Goal: Task Accomplishment & Management: Manage account settings

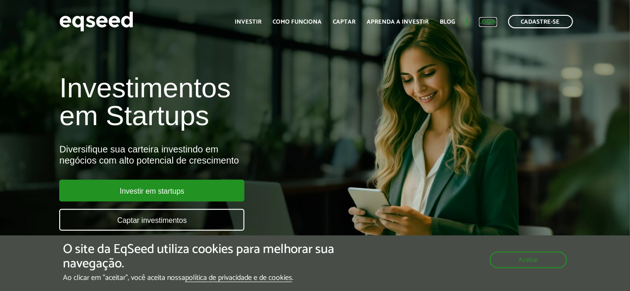
drag, startPoint x: 0, startPoint y: 0, endPoint x: 483, endPoint y: 23, distance: 483.6
click at [483, 23] on link "Login" at bounding box center [488, 22] width 18 height 6
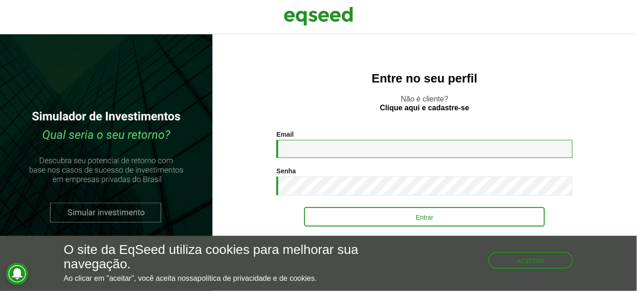
type input "**********"
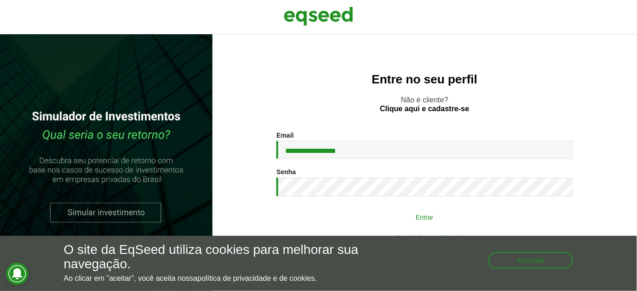
click at [402, 213] on button "Entrar" at bounding box center [424, 217] width 241 height 18
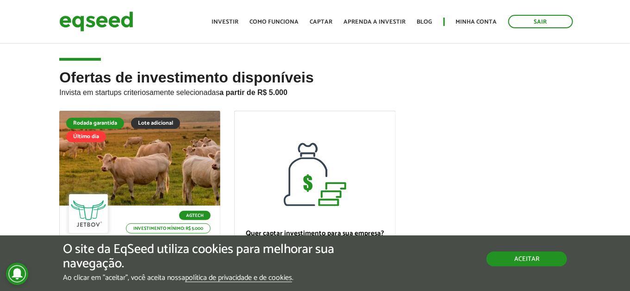
click at [530, 259] on button "Aceitar" at bounding box center [527, 258] width 81 height 15
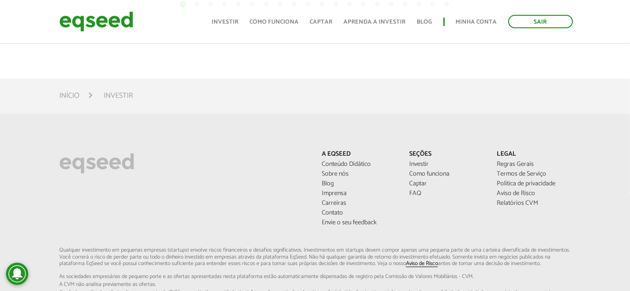
scroll to position [648, 0]
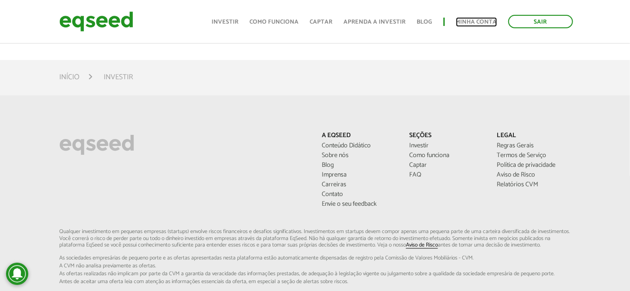
click at [480, 25] on link "Minha conta" at bounding box center [476, 22] width 41 height 6
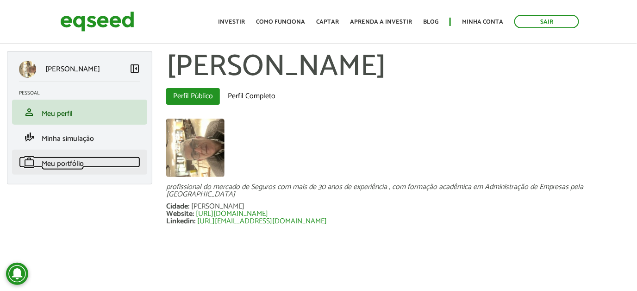
click at [78, 157] on span "Meu portfólio" at bounding box center [63, 163] width 42 height 13
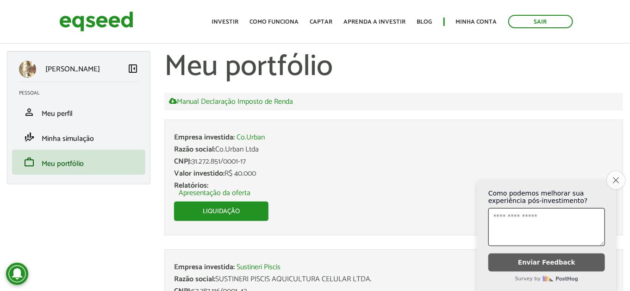
click at [617, 170] on button "Close survey" at bounding box center [616, 179] width 19 height 19
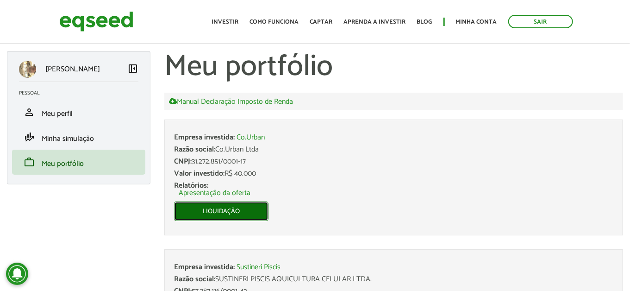
click at [211, 216] on link "Liquidação" at bounding box center [221, 210] width 94 height 19
click at [220, 211] on link "Liquidação" at bounding box center [221, 210] width 94 height 19
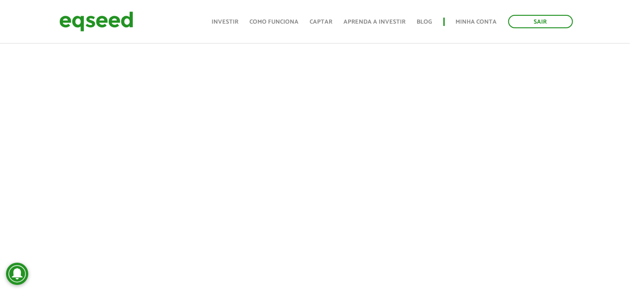
scroll to position [232, 0]
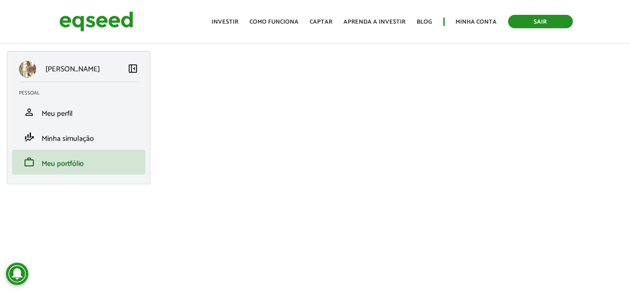
click at [544, 22] on link "Sair" at bounding box center [541, 21] width 65 height 13
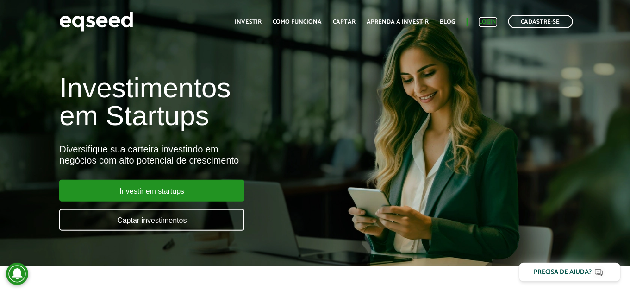
click at [490, 20] on link "Login" at bounding box center [488, 22] width 18 height 6
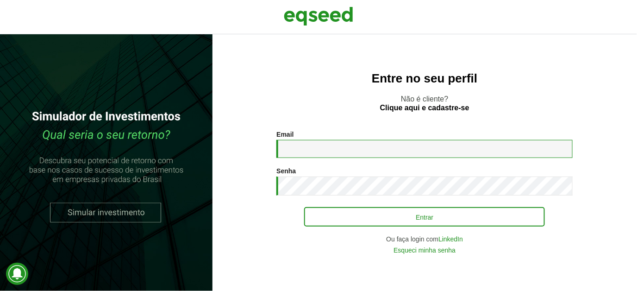
type input "**********"
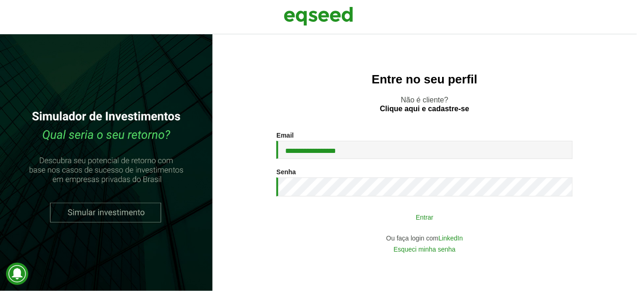
click at [411, 216] on button "Entrar" at bounding box center [424, 217] width 241 height 18
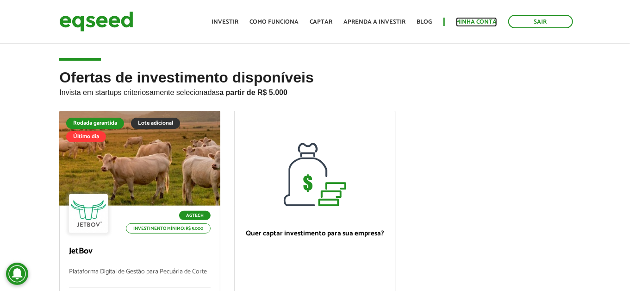
click at [489, 19] on link "Minha conta" at bounding box center [476, 22] width 41 height 6
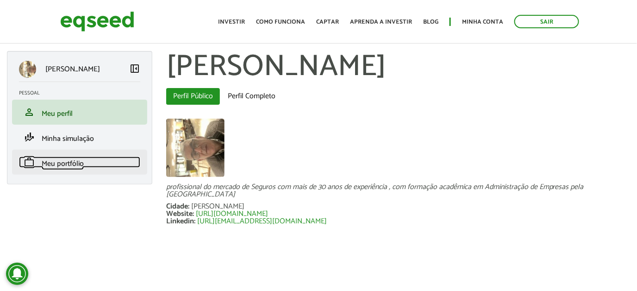
click at [79, 163] on span "Meu portfólio" at bounding box center [63, 163] width 42 height 13
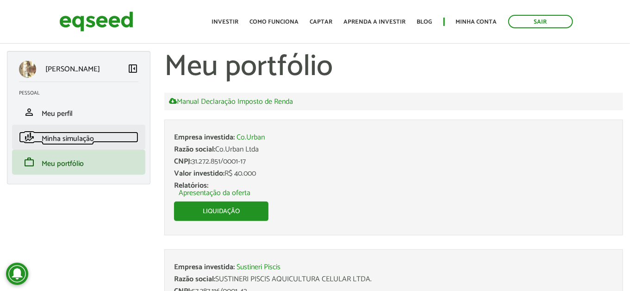
click at [75, 140] on span "Minha simulação" at bounding box center [68, 138] width 52 height 13
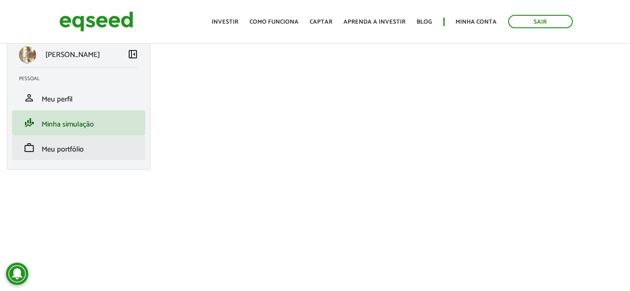
scroll to position [25, 0]
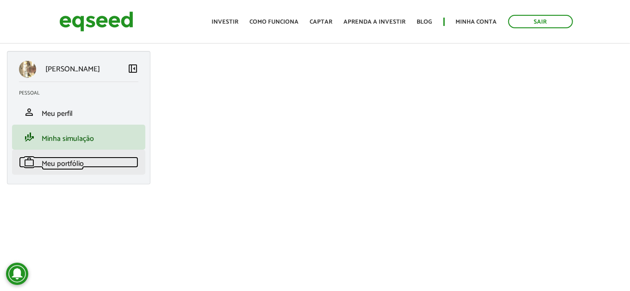
click at [75, 164] on span "Meu portfólio" at bounding box center [63, 163] width 42 height 13
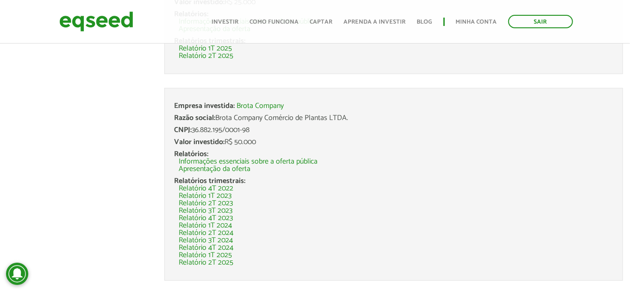
scroll to position [321, 0]
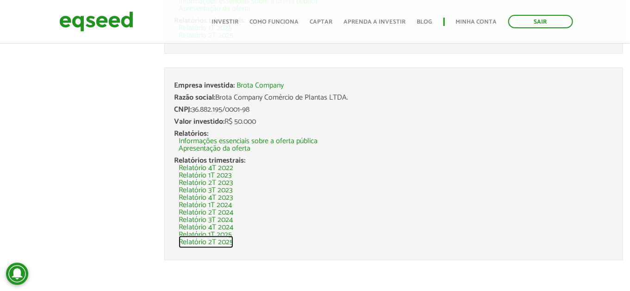
click at [199, 239] on link "Relatório 2T 2025" at bounding box center [206, 242] width 55 height 7
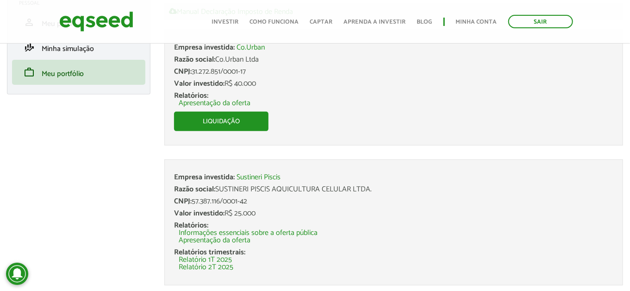
scroll to position [0, 0]
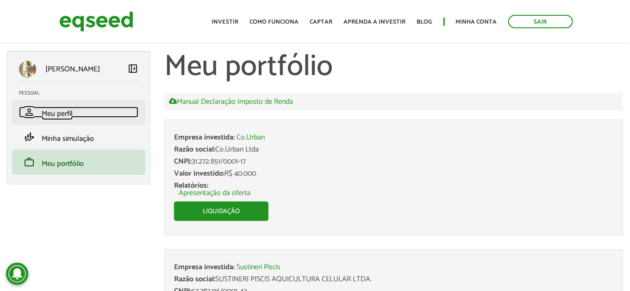
click at [95, 117] on link "person Meu perfil" at bounding box center [78, 112] width 119 height 11
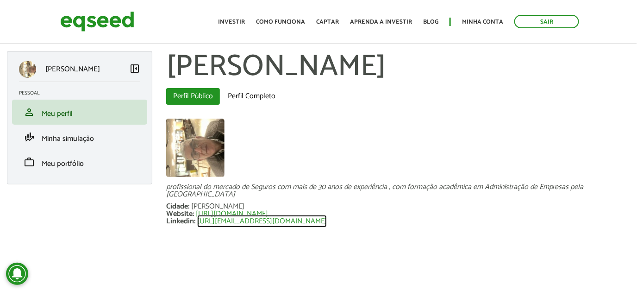
click at [237, 223] on link "[URL][EMAIL_ADDRESS][DOMAIN_NAME]" at bounding box center [262, 221] width 130 height 7
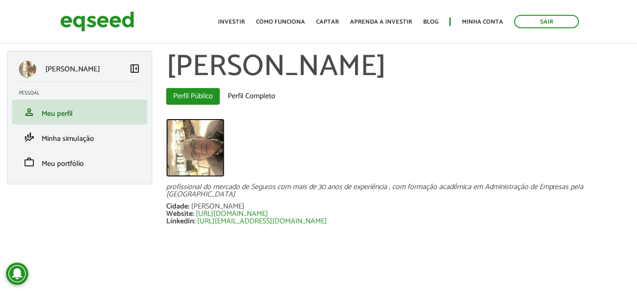
click at [200, 151] on img at bounding box center [195, 148] width 58 height 58
click at [214, 139] on img at bounding box center [195, 148] width 58 height 58
drag, startPoint x: 0, startPoint y: 0, endPoint x: 207, endPoint y: 142, distance: 251.3
click at [207, 142] on img at bounding box center [195, 148] width 58 height 58
click at [203, 93] on link "Perfil Público (aba ativa)" at bounding box center [193, 96] width 54 height 17
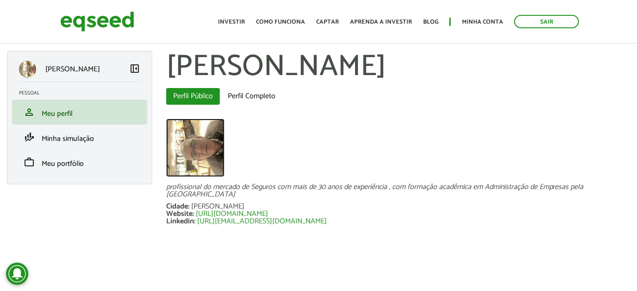
drag, startPoint x: 209, startPoint y: 146, endPoint x: 200, endPoint y: 146, distance: 9.3
click at [200, 146] on img at bounding box center [195, 148] width 58 height 58
click at [137, 66] on span "left_panel_close" at bounding box center [134, 68] width 11 height 11
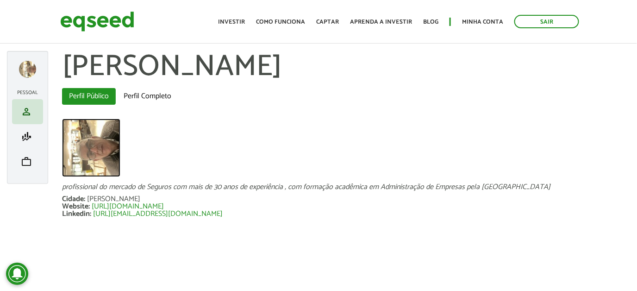
click at [96, 148] on img at bounding box center [91, 148] width 58 height 58
click at [34, 110] on link "person Meu perfil" at bounding box center [27, 111] width 26 height 11
click at [29, 163] on span "work" at bounding box center [26, 161] width 11 height 11
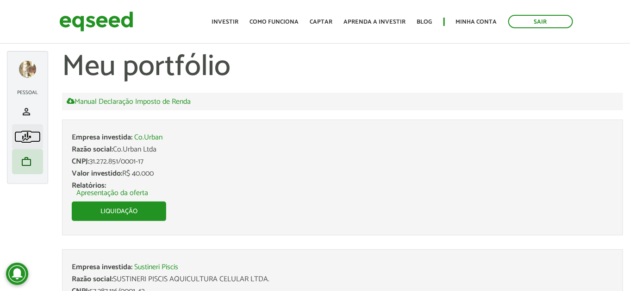
click at [34, 138] on link "finance_mode Minha simulação" at bounding box center [27, 136] width 26 height 11
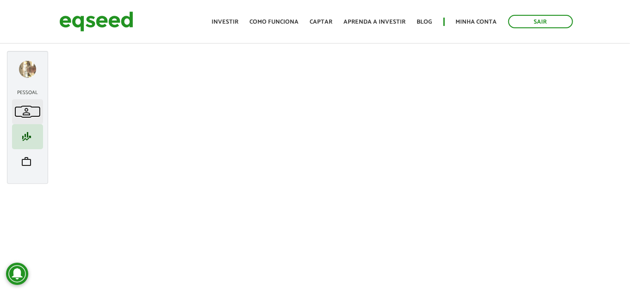
click at [24, 109] on span "person" at bounding box center [26, 111] width 11 height 11
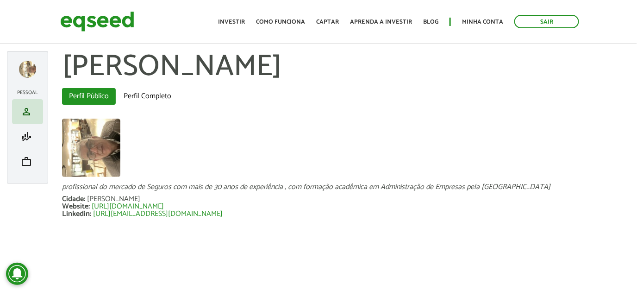
drag, startPoint x: 366, startPoint y: 127, endPoint x: 355, endPoint y: 126, distance: 10.8
click at [366, 128] on div at bounding box center [346, 149] width 568 height 60
